Goal: Information Seeking & Learning: Check status

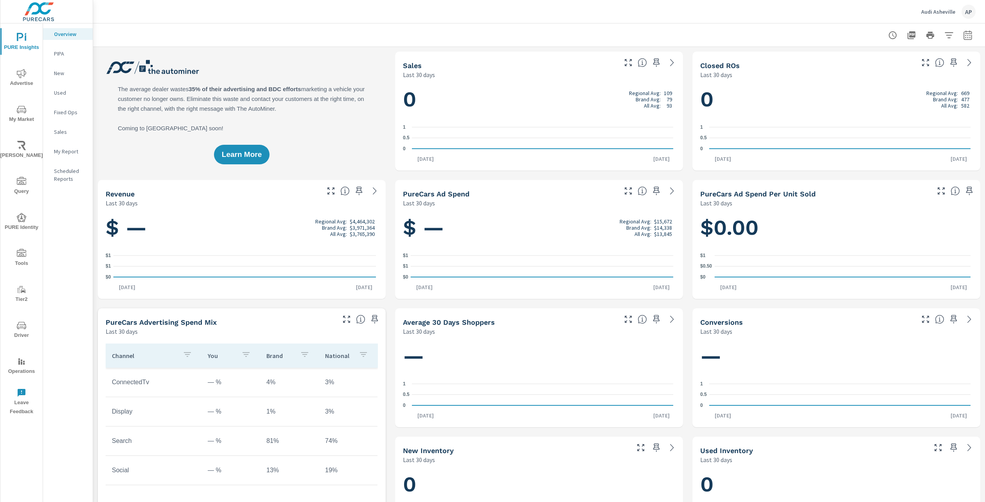
click at [29, 335] on span "Driver" at bounding box center [22, 330] width 38 height 19
